Goal: Task Accomplishment & Management: Complete application form

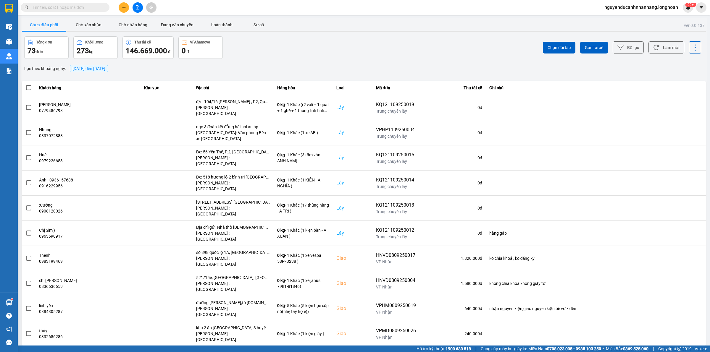
click at [123, 7] on icon "plus" at bounding box center [123, 7] width 3 height 0
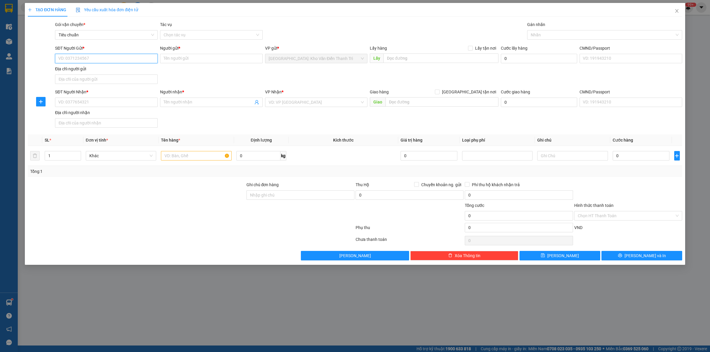
paste input "0962656705"
type input "0962656705"
click at [103, 104] on input "SĐT Người Nhận *" at bounding box center [106, 102] width 103 height 9
paste input "093 8500249"
type input "0938500249"
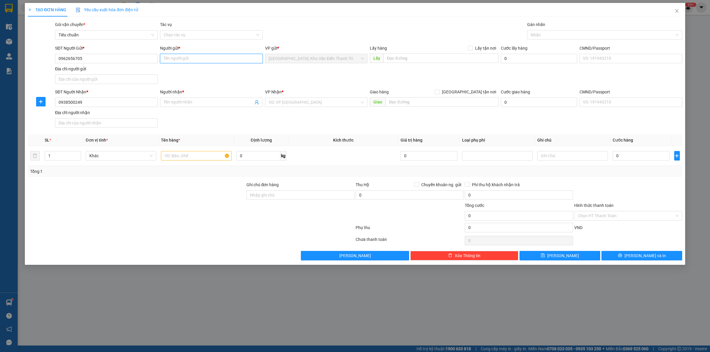
click at [213, 59] on input "Người gửi *" at bounding box center [211, 58] width 103 height 9
paste input "Nhung"
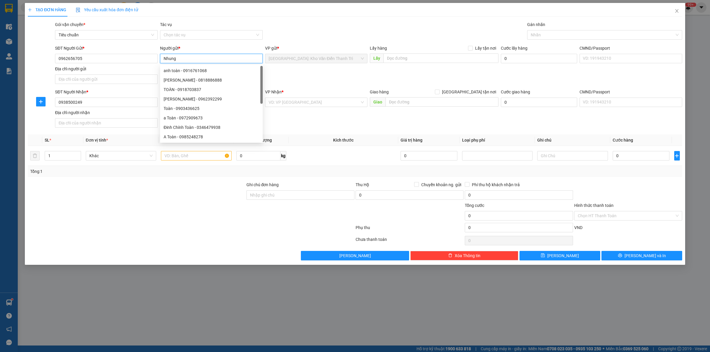
type input "Nhung"
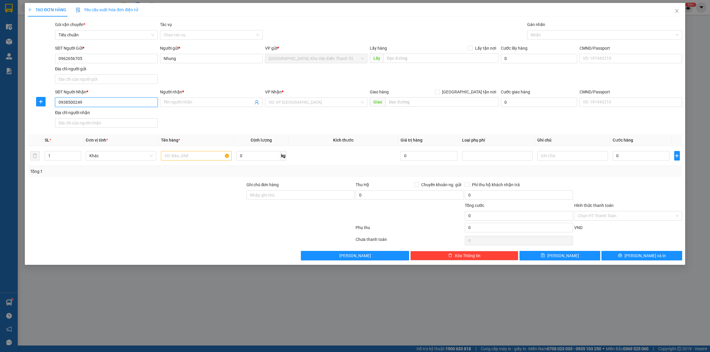
click at [92, 105] on input "0938500249" at bounding box center [106, 102] width 103 height 9
click at [191, 102] on input "Người nhận *" at bounding box center [209, 102] width 90 height 7
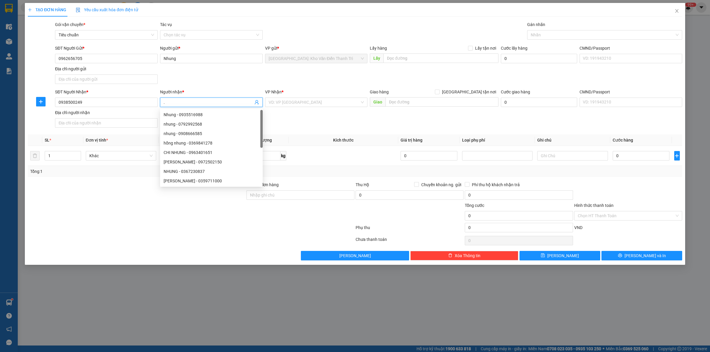
type input "."
click at [296, 36] on div "Gói vận chuyển * Tiêu chuẩn Tác vụ Chọn tác vụ Gán nhãn Nhãn" at bounding box center [369, 31] width 630 height 21
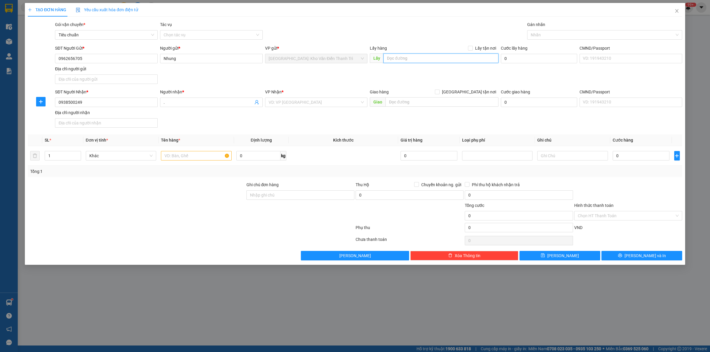
click at [430, 61] on input "text" at bounding box center [440, 58] width 115 height 9
paste input "[GEOGRAPHIC_DATA] , [GEOGRAPHIC_DATA]"
type input "[GEOGRAPHIC_DATA] , [GEOGRAPHIC_DATA]"
click at [478, 48] on span "Lấy tận nơi" at bounding box center [486, 48] width 26 height 7
click at [472, 48] on input "Lấy tận nơi" at bounding box center [470, 48] width 4 height 4
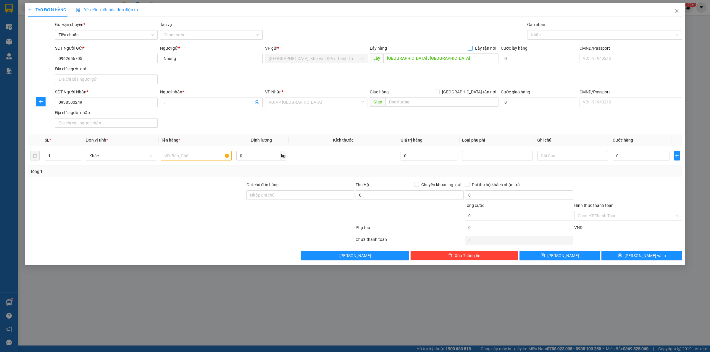
checkbox input "true"
drag, startPoint x: 474, startPoint y: 92, endPoint x: 473, endPoint y: 95, distance: 3.7
click at [473, 95] on span "[GEOGRAPHIC_DATA] tận nơi" at bounding box center [469, 92] width 59 height 7
click at [439, 94] on input "[GEOGRAPHIC_DATA] tận nơi" at bounding box center [437, 92] width 4 height 4
checkbox input "true"
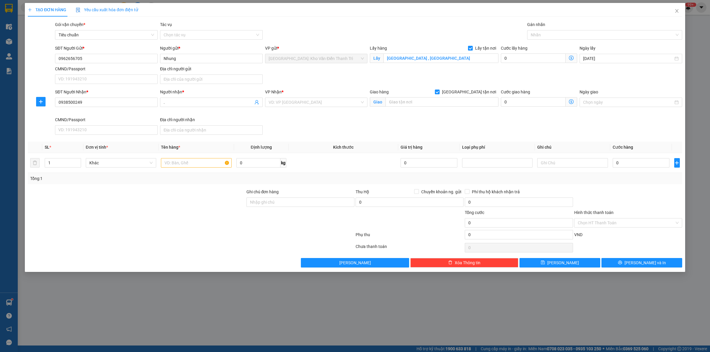
click at [440, 30] on div "Gói vận chuyển * Tiêu chuẩn Tác vụ Chọn tác vụ Gán nhãn Nhãn" at bounding box center [369, 31] width 630 height 21
click at [414, 98] on input "text" at bounding box center [442, 101] width 113 height 9
paste input "Công Ty TNHH SKF [GEOGRAPHIC_DATA], lầu [STREET_ADDRESS], [GEOGRAPHIC_DATA]"
type input "Công Ty TNHH SKF [GEOGRAPHIC_DATA], lầu [STREET_ADDRESS], [GEOGRAPHIC_DATA]"
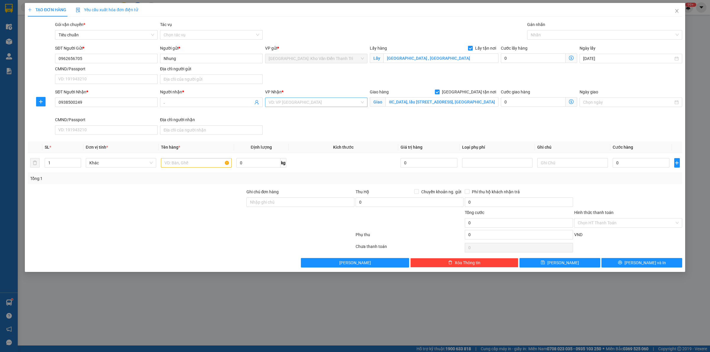
click at [317, 105] on input "search" at bounding box center [314, 102] width 91 height 9
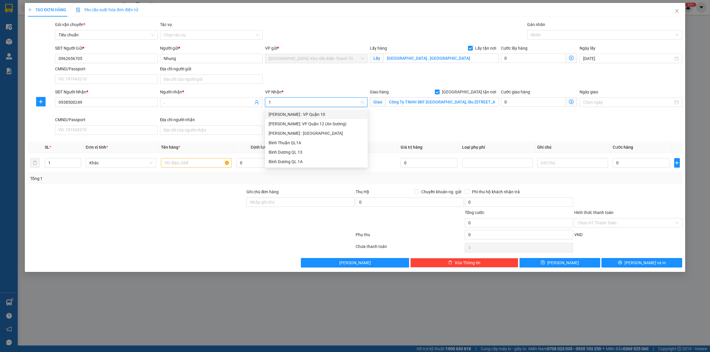
type input "12"
drag, startPoint x: 311, startPoint y: 125, endPoint x: 410, endPoint y: 45, distance: 126.9
click at [312, 125] on div "[PERSON_NAME] : [GEOGRAPHIC_DATA]" at bounding box center [317, 124] width 96 height 7
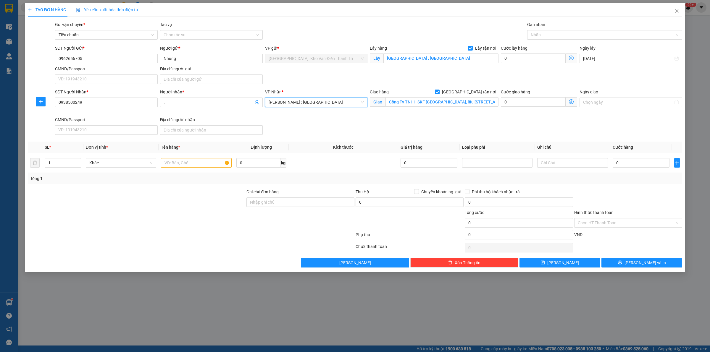
drag, startPoint x: 410, startPoint y: 45, endPoint x: 513, endPoint y: 41, distance: 103.3
click at [410, 44] on div "Transit Pickup Surcharge Ids Transit Deliver Surcharge Ids Transit Deliver Surc…" at bounding box center [355, 144] width 654 height 246
click at [573, 33] on div at bounding box center [602, 34] width 146 height 7
type input "giao"
click at [546, 48] on div "[GEOGRAPHIC_DATA] tận nơi" at bounding box center [605, 46] width 148 height 7
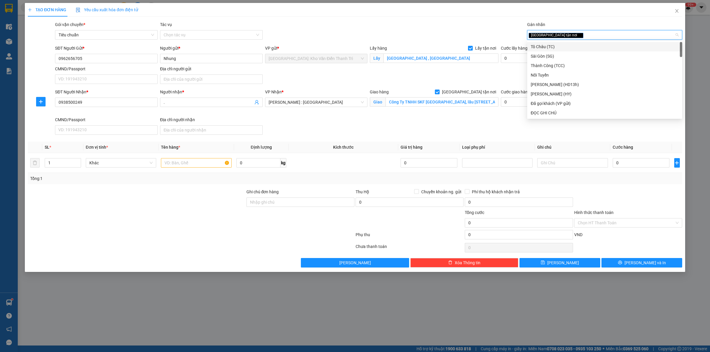
click at [420, 34] on div "Gói vận chuyển * Tiêu chuẩn Tác vụ Chọn tác vụ Gán nhãn Giao tận nơi" at bounding box center [369, 31] width 630 height 21
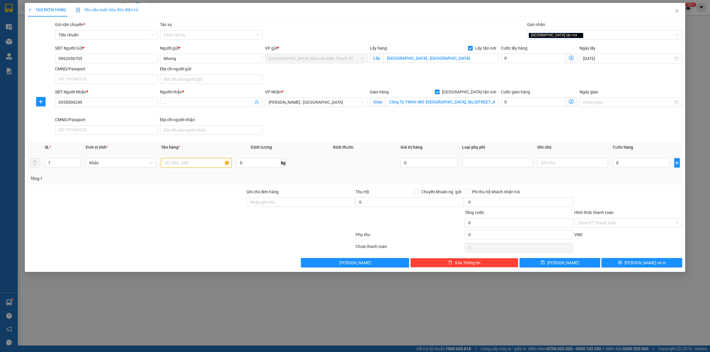
click at [183, 160] on input "text" at bounding box center [196, 162] width 70 height 9
paste input "1 kiện đàn"
type input "1 kiện đàn a thức đón thái hà"
click at [188, 99] on span "." at bounding box center [211, 102] width 103 height 9
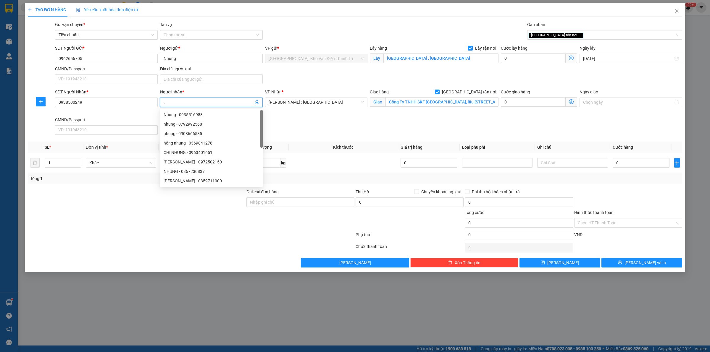
click at [180, 101] on input "." at bounding box center [209, 102] width 90 height 7
paste input "Hà [GEOGRAPHIC_DATA]"
type input "Hà [GEOGRAPHIC_DATA]"
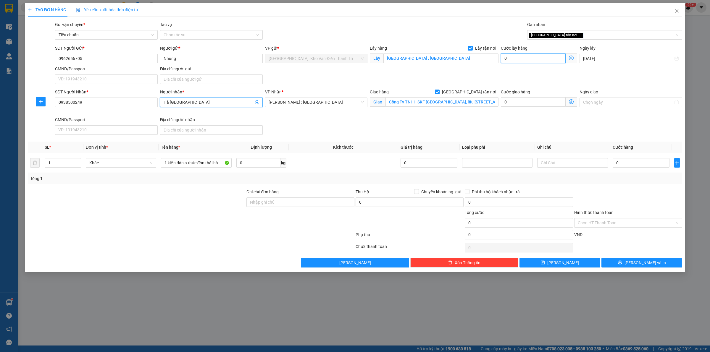
click at [526, 59] on input "0" at bounding box center [533, 58] width 65 height 9
type input "6"
type input "65"
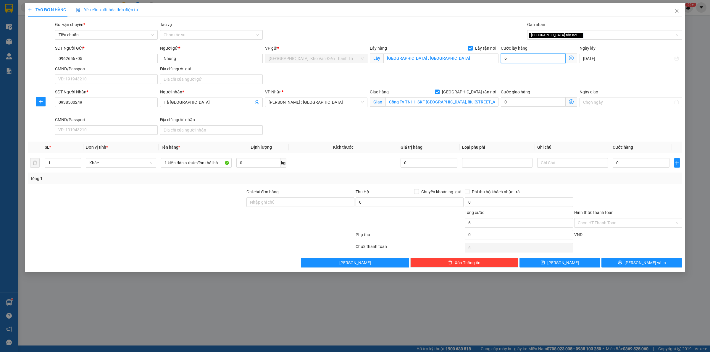
type input "65"
type input "650"
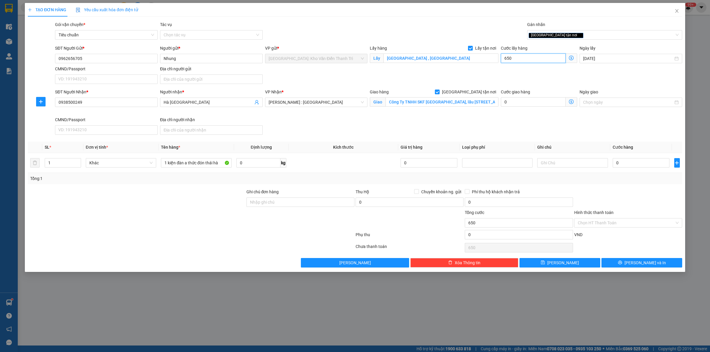
type input "6.500"
type input "65.000"
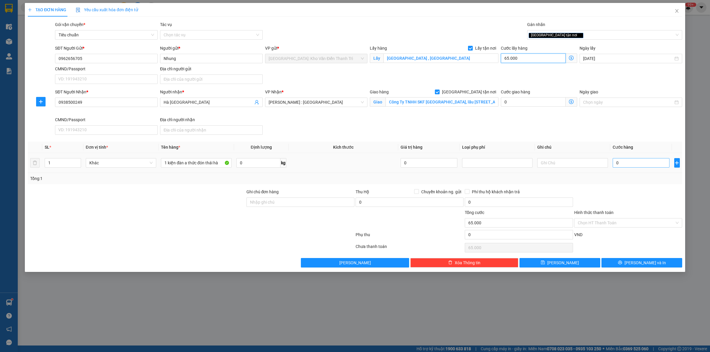
type input "65.000"
click at [639, 167] on input "0" at bounding box center [641, 162] width 57 height 9
type input "1"
type input "65.001"
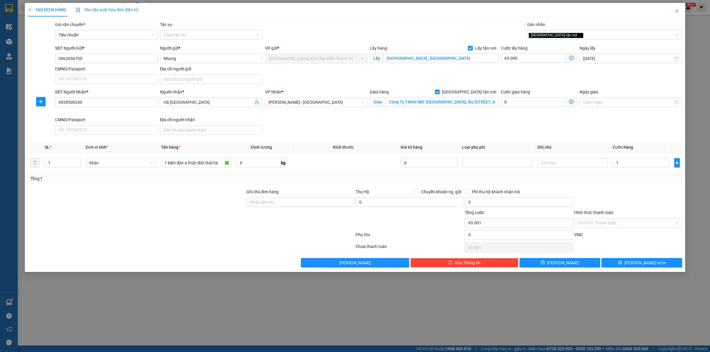
type input "1.000"
type input "66.000"
click at [568, 126] on div "SĐT Người Nhận * 0938500249 Người nhận * [GEOGRAPHIC_DATA] VP Nhận * [GEOGRAPHI…" at bounding box center [369, 113] width 630 height 49
click at [545, 262] on icon "save" at bounding box center [543, 263] width 4 height 4
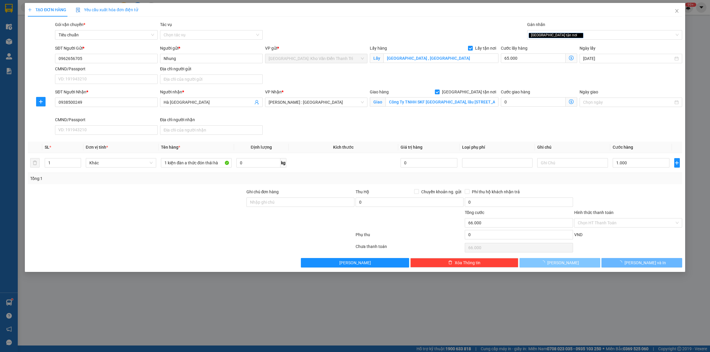
checkbox input "false"
type input "0"
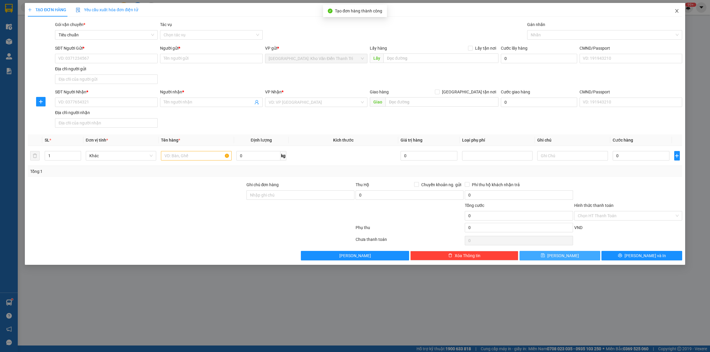
click at [677, 11] on icon "close" at bounding box center [676, 11] width 3 height 4
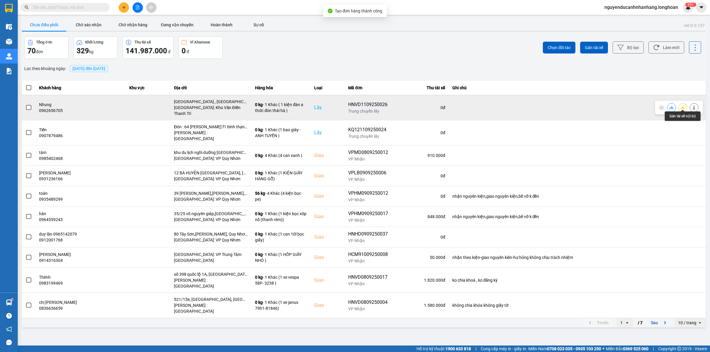
click at [682, 106] on icon at bounding box center [683, 108] width 4 height 4
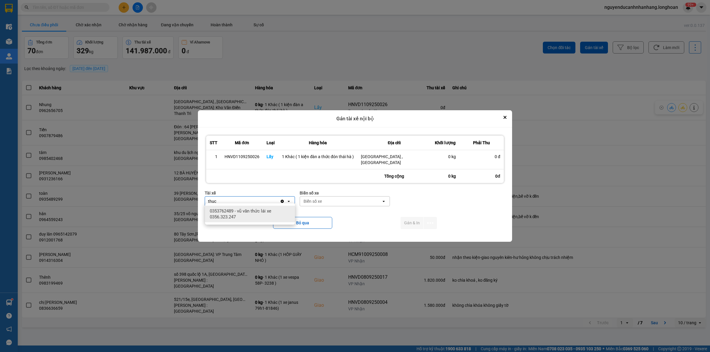
type input "thuc"
click at [271, 215] on span "0353762489 - vũ văn thức lái xe 0356.323.247" at bounding box center [251, 214] width 83 height 12
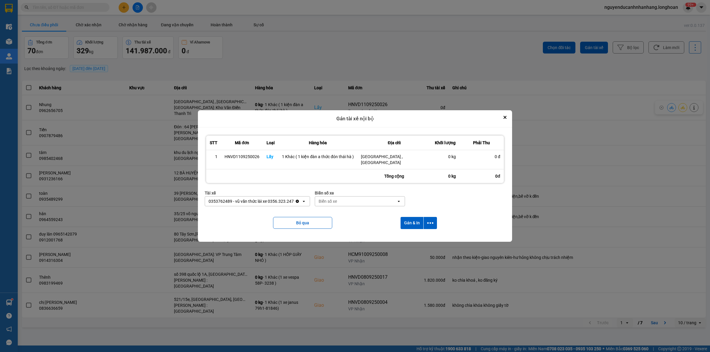
click at [357, 197] on div "Biển số xe" at bounding box center [355, 201] width 81 height 9
type input "45"
click at [349, 211] on div "29E-121.45" at bounding box center [360, 211] width 90 height 11
click at [429, 220] on icon "dialog" at bounding box center [430, 223] width 6 height 6
click at [412, 236] on span "Chỉ gán tài" at bounding box center [407, 236] width 20 height 6
